Goal: Transaction & Acquisition: Obtain resource

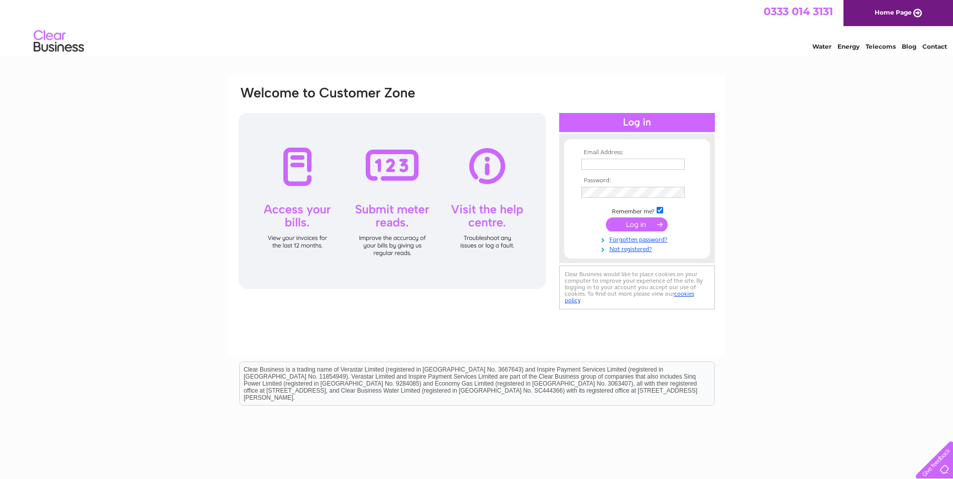
type input "admin@stbuild.co.uk"
click at [634, 226] on input "submit" at bounding box center [637, 225] width 62 height 14
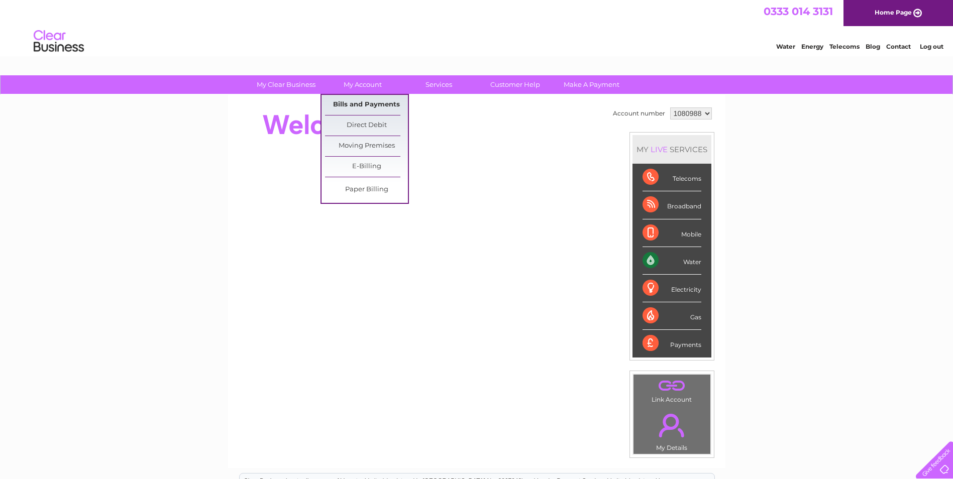
click at [370, 97] on link "Bills and Payments" at bounding box center [366, 105] width 83 height 20
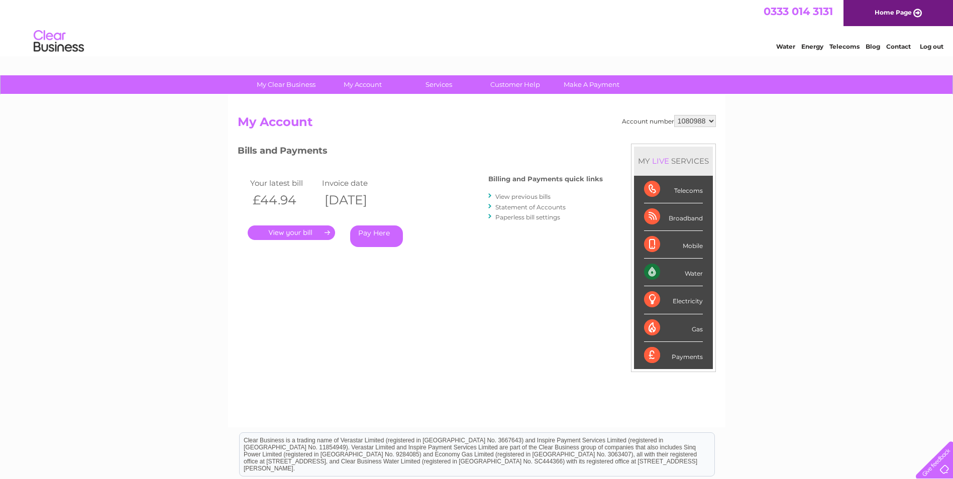
click at [305, 237] on link "." at bounding box center [291, 233] width 87 height 15
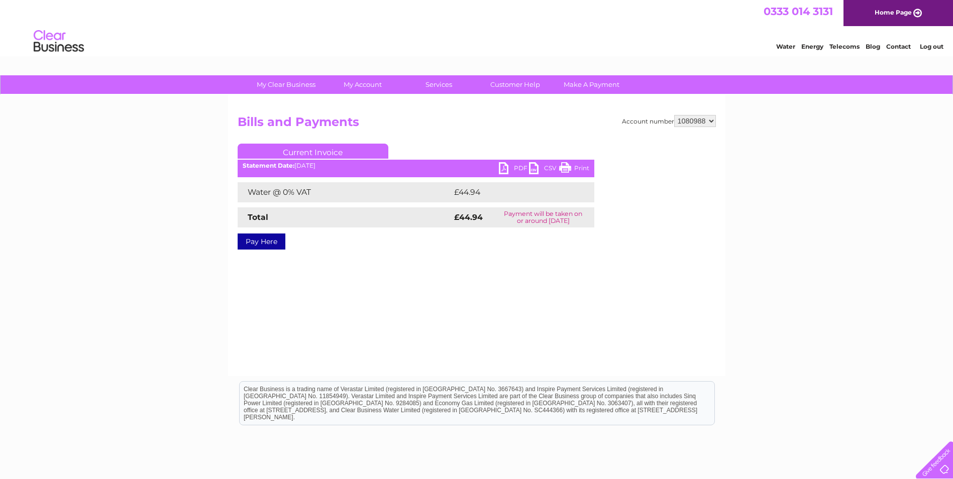
click at [507, 166] on link "PDF" at bounding box center [514, 169] width 30 height 15
click at [925, 49] on link "Log out" at bounding box center [932, 47] width 24 height 8
